Goal: Browse casually: Explore the website without a specific task or goal

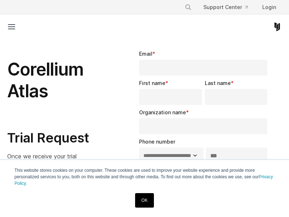
select select "**"
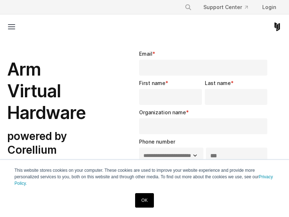
select select "**"
